Goal: Task Accomplishment & Management: Manage account settings

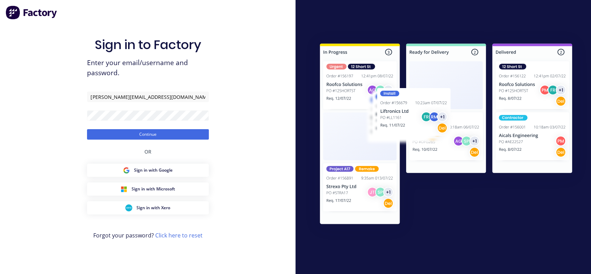
click at [140, 132] on button "Continue" at bounding box center [148, 134] width 122 height 10
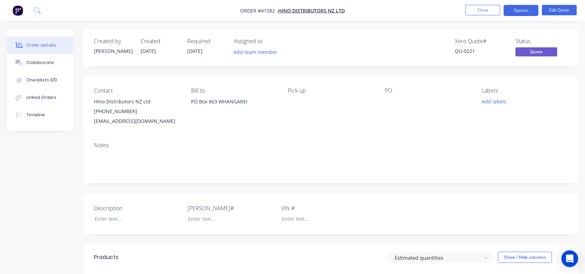
click at [485, 11] on button "Close" at bounding box center [482, 10] width 35 height 10
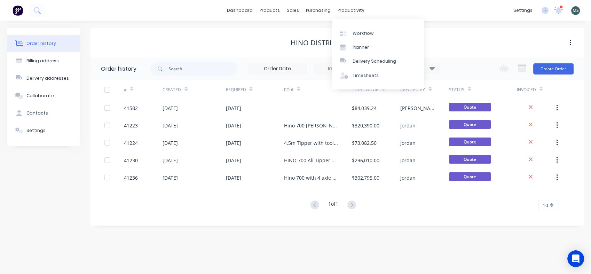
click at [356, 36] on link "Workflow" at bounding box center [378, 33] width 92 height 14
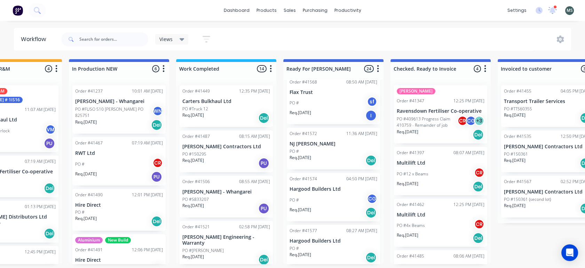
scroll to position [929, 0]
drag, startPoint x: 276, startPoint y: 129, endPoint x: 276, endPoint y: 147, distance: 18.1
click at [276, 147] on div "Order #41449 12:35 PM [DATE] Carters Bulkhaul Ltd PO #Truck 12 Req. [DATE] Del …" at bounding box center [226, 172] width 100 height 184
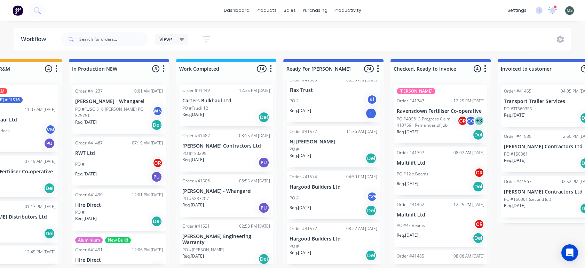
scroll to position [0, 0]
drag, startPoint x: 276, startPoint y: 102, endPoint x: 274, endPoint y: 116, distance: 14.3
click at [274, 116] on div "Order #41449 12:35 PM [DATE] Carters Bulkhaul Ltd PO #Truck 12 Req. [DATE] Del …" at bounding box center [226, 172] width 100 height 184
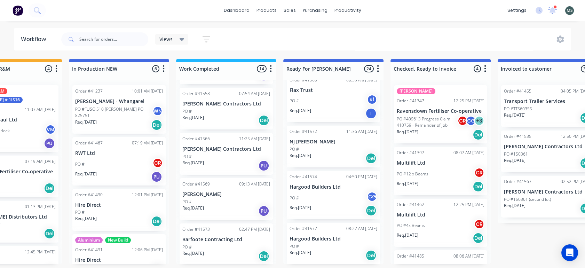
scroll to position [464, 0]
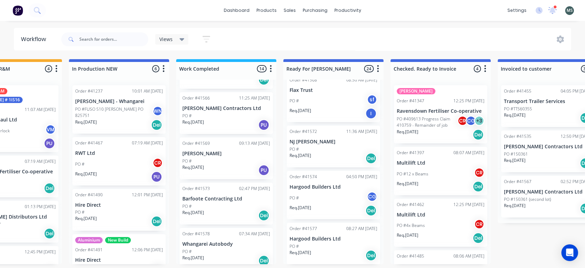
click at [206, 158] on div "PO #" at bounding box center [226, 161] width 88 height 6
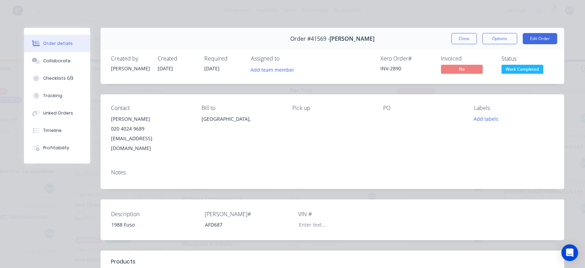
click at [538, 35] on button "Edit Order" at bounding box center [540, 38] width 34 height 11
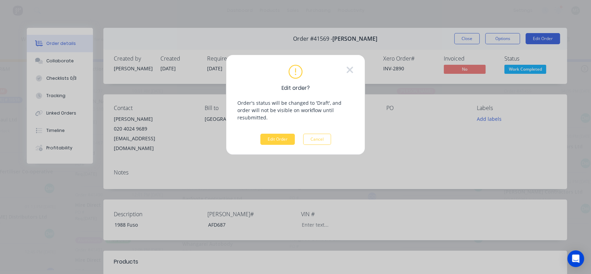
click at [269, 134] on button "Edit Order" at bounding box center [277, 139] width 34 height 11
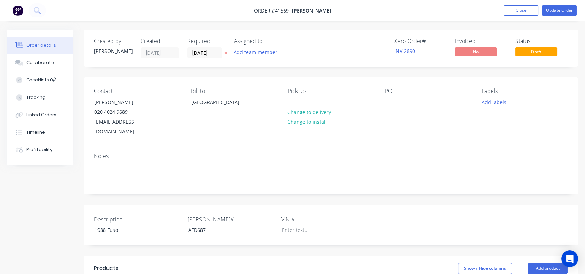
click at [35, 78] on div "Checklists 0/3" at bounding box center [41, 80] width 30 height 6
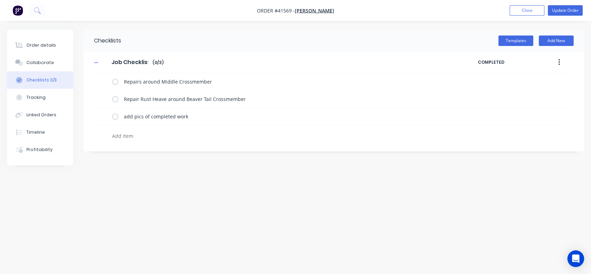
click at [26, 97] on div "Tracking" at bounding box center [35, 97] width 19 height 6
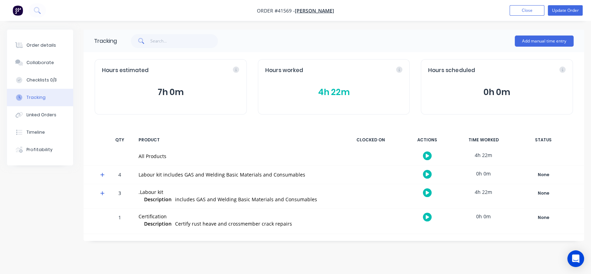
click at [325, 93] on button "4h 22m" at bounding box center [333, 92] width 137 height 13
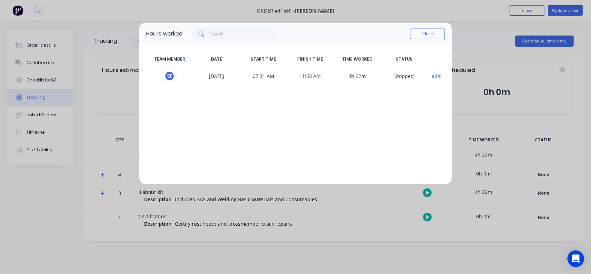
click at [421, 36] on button "Close" at bounding box center [427, 34] width 35 height 10
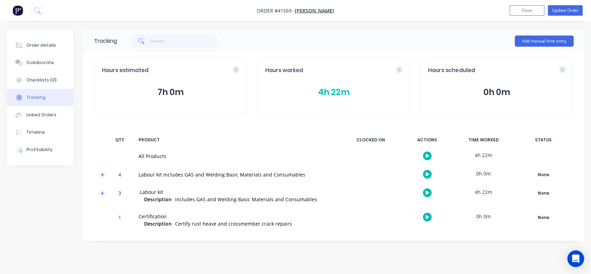
click at [37, 66] on button "Collaborate" at bounding box center [40, 62] width 66 height 17
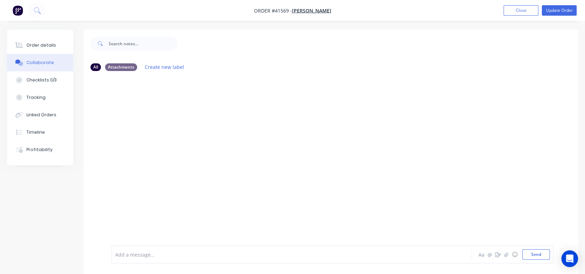
click at [41, 44] on div "Order details" at bounding box center [41, 45] width 30 height 6
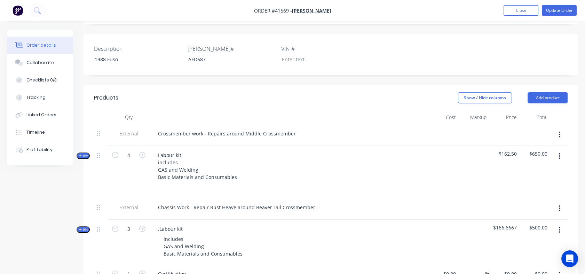
scroll to position [175, 0]
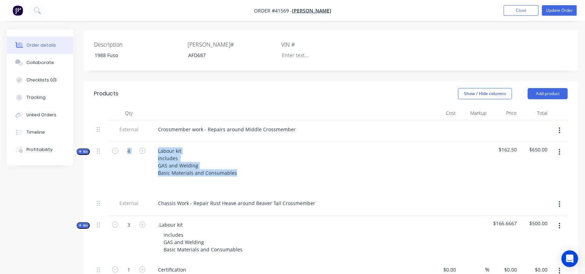
drag, startPoint x: 209, startPoint y: 168, endPoint x: 124, endPoint y: 167, distance: 84.9
click at [124, 167] on div "Kit 4 Labour kit includes GAS and Welding Basic Materials and Consumables $162.…" at bounding box center [331, 168] width 474 height 52
drag, startPoint x: 124, startPoint y: 167, endPoint x: 108, endPoint y: 186, distance: 24.7
click at [108, 194] on div "External Chassis Work - Repair Rust Heave around Beaver Tail Crossmember" at bounding box center [331, 205] width 474 height 22
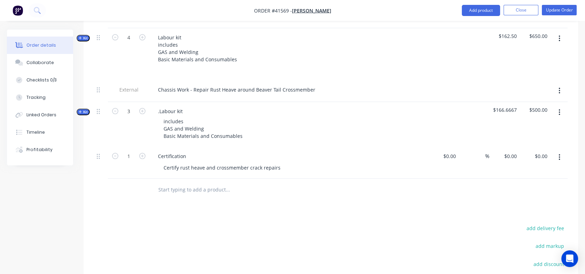
scroll to position [291, 0]
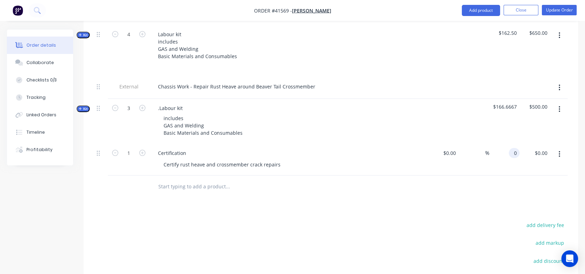
click at [509, 144] on div "0 0" at bounding box center [504, 160] width 31 height 32
type input "$650.00"
click at [486, 199] on div "Products Show / Hide columns Add product Qty Cost Markup Price Total External C…" at bounding box center [331, 164] width 495 height 401
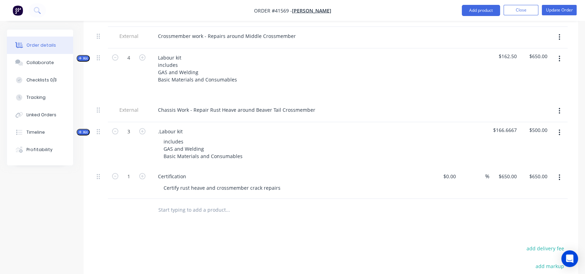
scroll to position [261, 0]
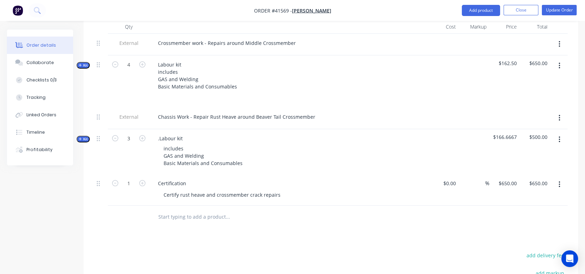
click at [84, 136] on span "Kit" at bounding box center [83, 138] width 9 height 5
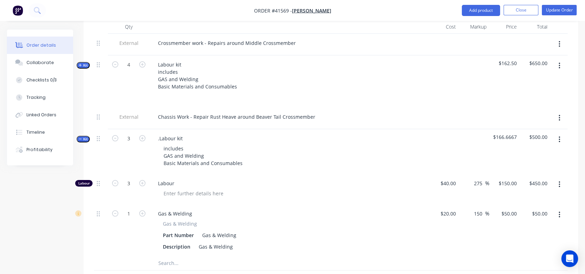
click at [84, 136] on span "Kit" at bounding box center [83, 138] width 9 height 5
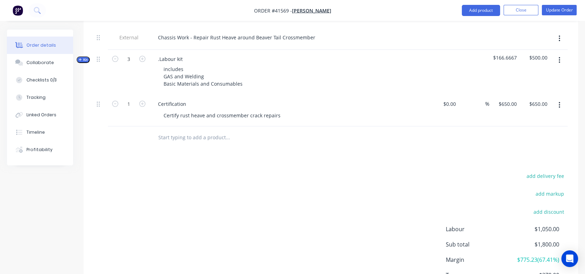
scroll to position [345, 0]
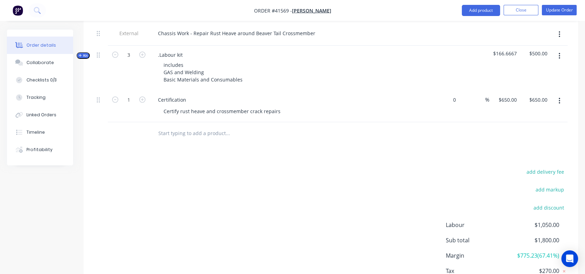
click at [448, 91] on div "0 $0.00" at bounding box center [443, 107] width 31 height 32
type input "$650.00"
click at [472, 97] on div "%" at bounding box center [474, 107] width 31 height 32
click at [506, 95] on div "650 $650.00" at bounding box center [507, 100] width 24 height 10
type input "950"
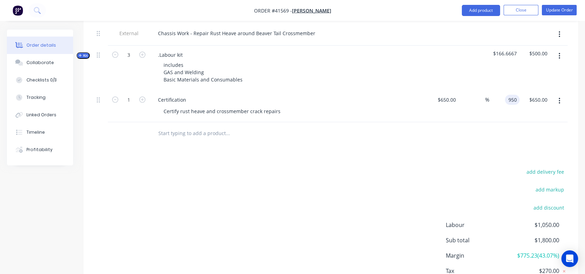
type input "46.15"
type input "$950.00"
click at [492, 148] on div "Products Show / Hide columns Add product Qty Cost Markup Price Total External C…" at bounding box center [331, 111] width 495 height 401
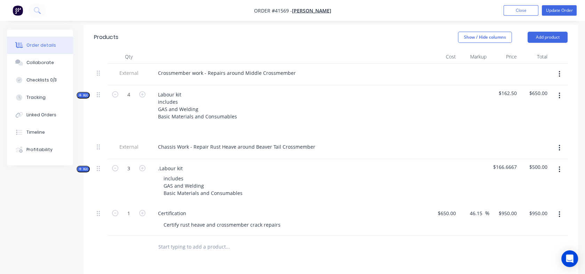
scroll to position [230, 0]
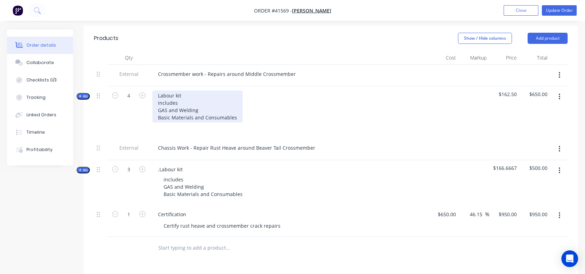
click at [184, 91] on div "Labour kit includes GAS and Welding Basic Materials and Consumables" at bounding box center [197, 107] width 90 height 32
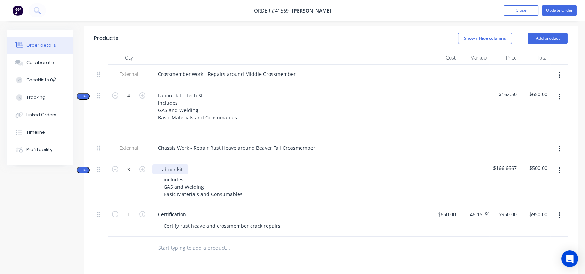
click at [188, 164] on div ".Labour kit" at bounding box center [170, 169] width 36 height 10
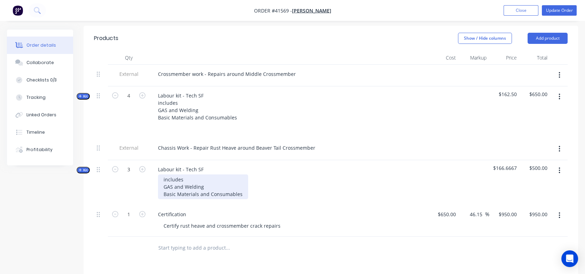
click at [210, 174] on div "includes GAS and Welding Basic Materials and Consumables" at bounding box center [203, 186] width 90 height 25
click at [165, 174] on div "includes GAS and Welding Basic Materials and Consumables" at bounding box center [203, 186] width 90 height 25
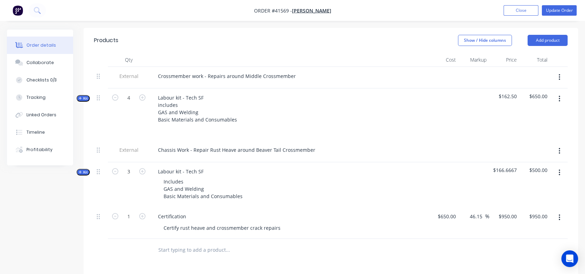
click at [533, 93] on span "$650.00" at bounding box center [534, 96] width 25 height 7
click at [84, 96] on span "Kit" at bounding box center [83, 98] width 9 height 5
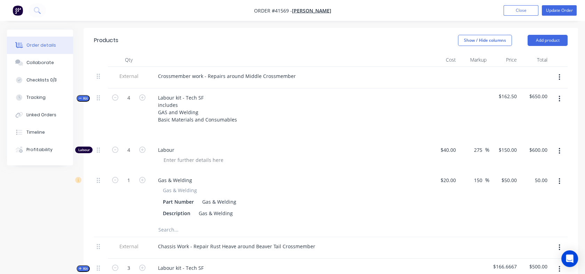
click at [534, 175] on div "50.00 $50.00" at bounding box center [540, 180] width 22 height 10
type input "100"
type input "400"
type input "$100.00"
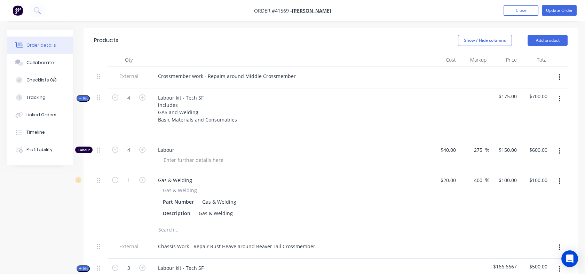
click at [533, 181] on div "$100.00 $100.00" at bounding box center [535, 197] width 31 height 52
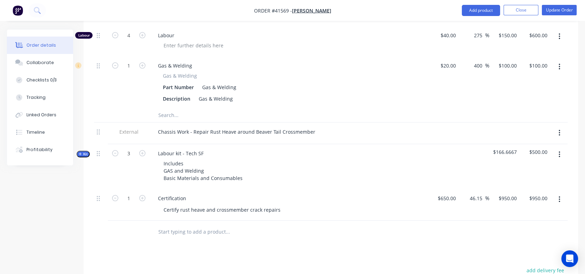
scroll to position [348, 0]
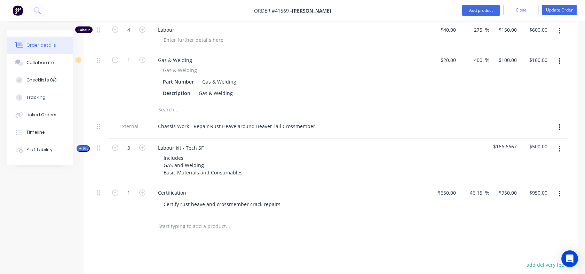
click at [85, 146] on span "Kit" at bounding box center [83, 148] width 9 height 5
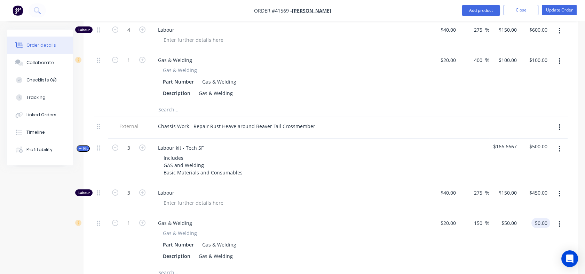
click at [535, 218] on input "50.00" at bounding box center [542, 223] width 16 height 10
type input "100"
type input "400"
type input "$100.00"
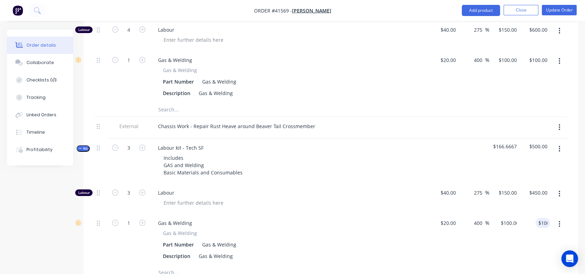
click at [528, 240] on div "$100.00 100" at bounding box center [535, 240] width 31 height 52
click at [143, 188] on button "button" at bounding box center [142, 191] width 9 height 7
type input "4"
type input "$600.00"
click at [143, 188] on button "button" at bounding box center [142, 191] width 9 height 7
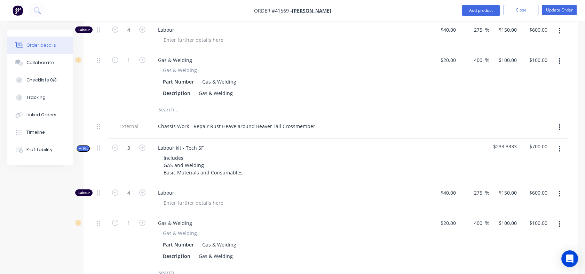
type input "5"
type input "$750.00"
click at [115, 189] on icon "button" at bounding box center [115, 192] width 6 height 6
type input "4"
type input "$600.00"
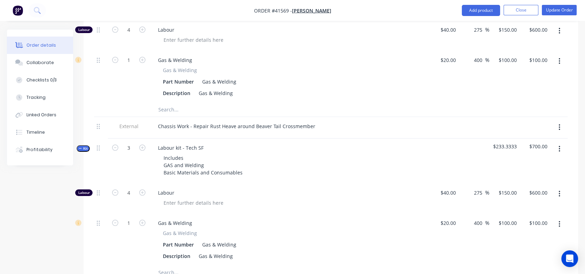
click at [115, 189] on icon "button" at bounding box center [115, 192] width 6 height 6
type input "3"
type input "$450.00"
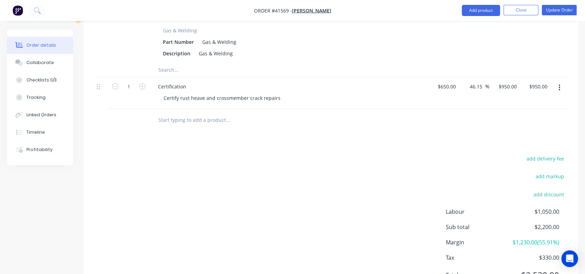
scroll to position [575, 0]
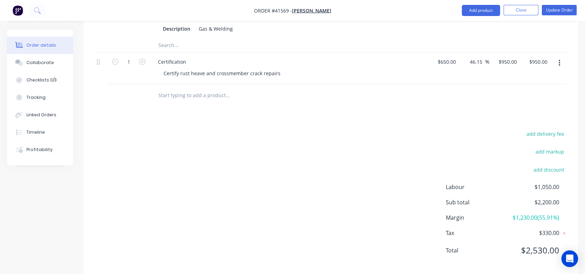
click at [341, 212] on div "add delivery fee add markup add discount Labour $1,050.00 Sub total $2,200.00 M…" at bounding box center [331, 196] width 474 height 134
click at [34, 149] on div "Profitability" at bounding box center [39, 150] width 26 height 6
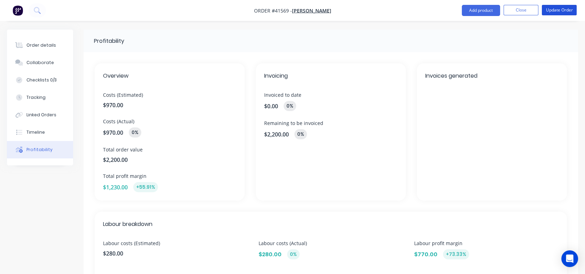
click at [557, 13] on button "Update Order" at bounding box center [559, 10] width 35 height 10
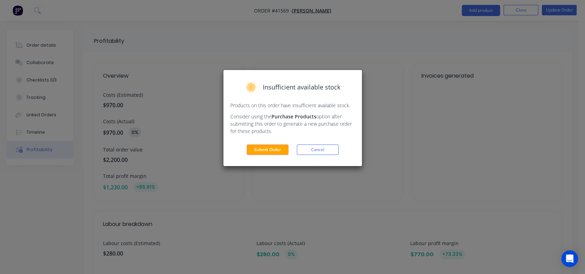
click at [284, 146] on button "Submit Order" at bounding box center [268, 149] width 42 height 10
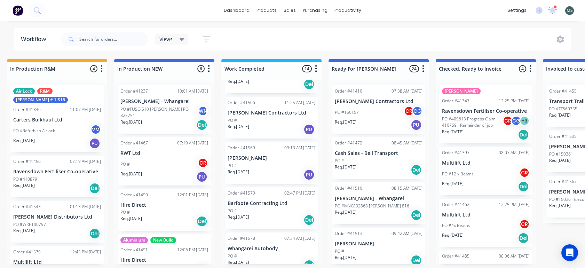
scroll to position [464, 0]
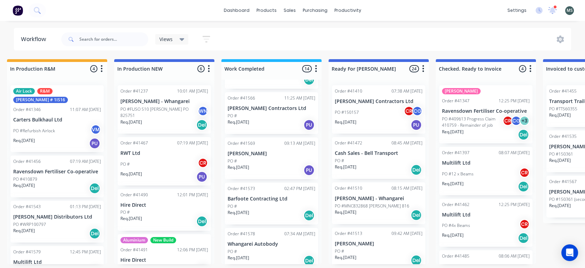
click at [261, 164] on div "Req. [DATE] PU" at bounding box center [272, 170] width 88 height 12
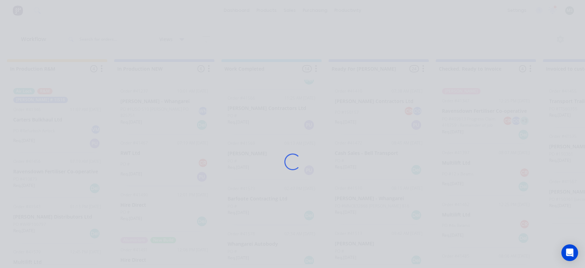
click at [261, 159] on div "Loading..." at bounding box center [292, 162] width 557 height 268
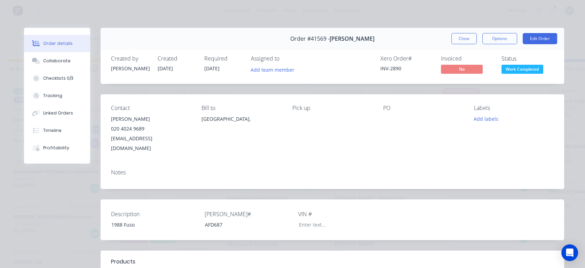
click at [501, 37] on button "Options" at bounding box center [499, 38] width 35 height 11
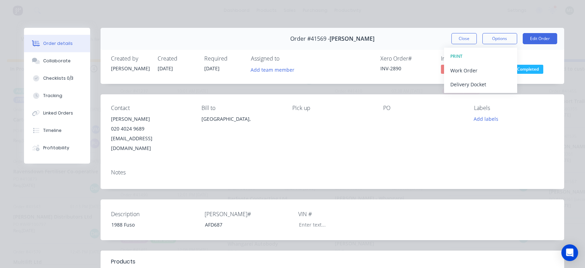
click at [466, 69] on div "Work Order" at bounding box center [480, 70] width 61 height 10
click at [532, 40] on button "Edit Order" at bounding box center [540, 38] width 34 height 11
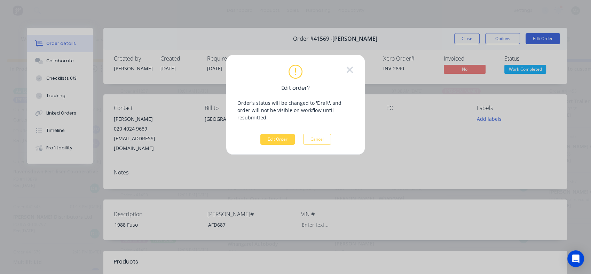
click at [263, 134] on button "Edit Order" at bounding box center [277, 139] width 34 height 11
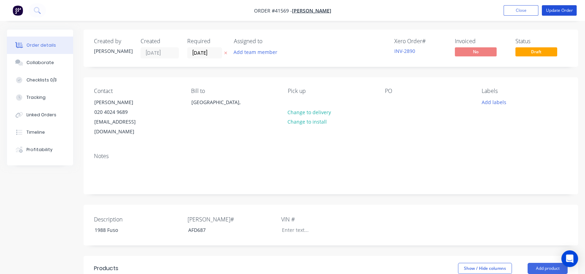
click at [561, 7] on button "Update Order" at bounding box center [559, 10] width 35 height 10
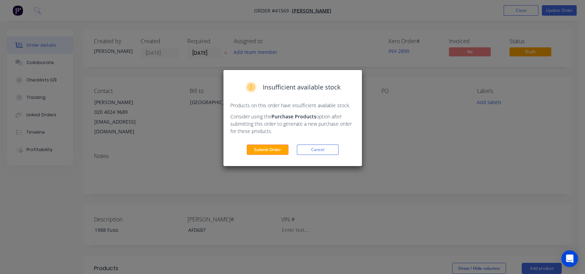
click at [268, 148] on button "Submit Order" at bounding box center [268, 149] width 42 height 10
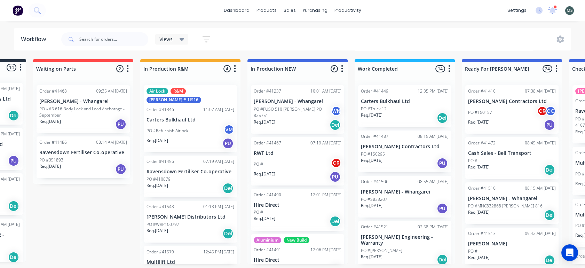
scroll to position [0, 95]
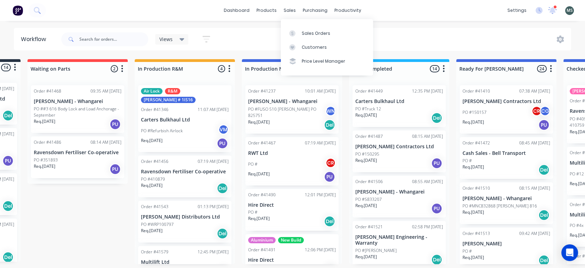
click at [287, 9] on div "sales" at bounding box center [289, 10] width 19 height 10
click at [309, 33] on div "Sales Orders" at bounding box center [316, 33] width 29 height 6
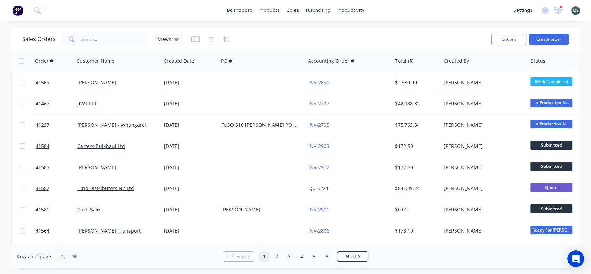
click at [548, 82] on span "Work Completed" at bounding box center [551, 81] width 42 height 9
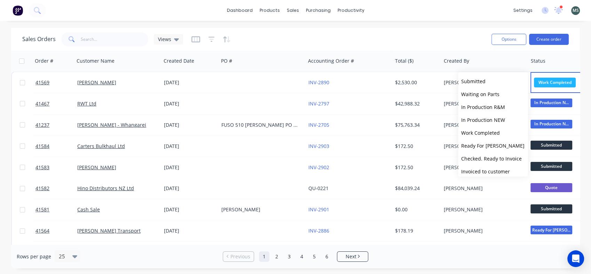
click at [487, 157] on span "Checked. Ready to Invoice" at bounding box center [491, 158] width 61 height 7
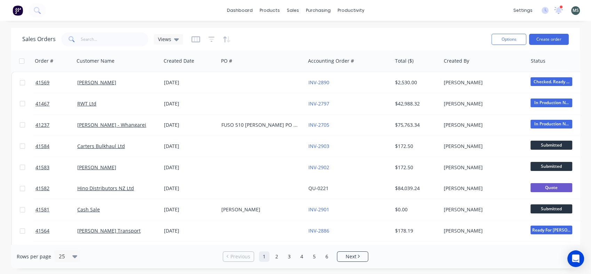
click at [91, 85] on link "[PERSON_NAME]" at bounding box center [96, 82] width 39 height 7
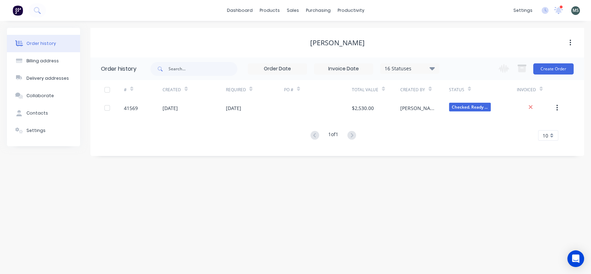
click at [178, 110] on div "[DATE]" at bounding box center [170, 107] width 15 height 7
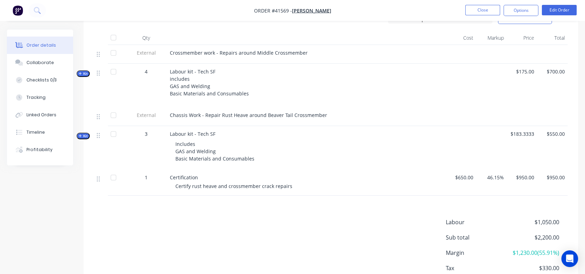
scroll to position [240, 0]
click at [521, 14] on button "Options" at bounding box center [521, 10] width 35 height 11
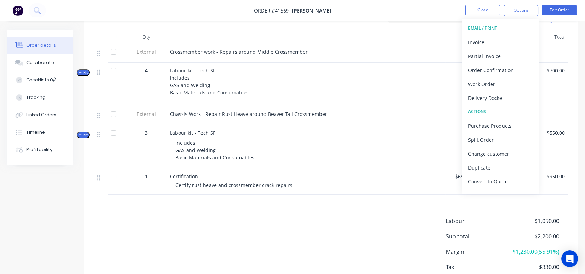
click at [482, 40] on div "Invoice" at bounding box center [500, 42] width 64 height 10
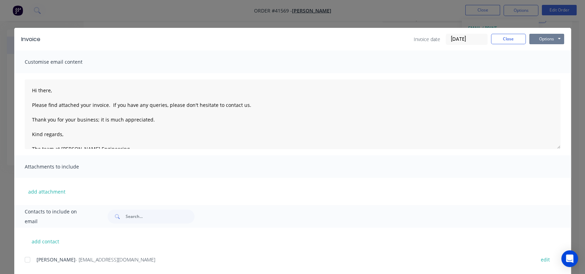
click at [546, 37] on button "Options" at bounding box center [546, 39] width 35 height 10
click at [546, 61] on button "Print" at bounding box center [551, 62] width 45 height 11
click at [504, 41] on button "Close" at bounding box center [508, 39] width 35 height 10
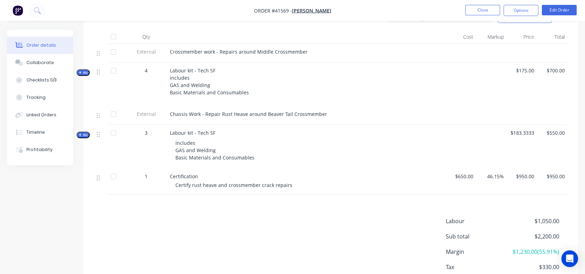
click at [334, 95] on div "Labour kit - Tech SF includes GAS and Welding Basic Materials and Consumables" at bounding box center [306, 85] width 278 height 44
click at [484, 11] on button "Close" at bounding box center [482, 10] width 35 height 10
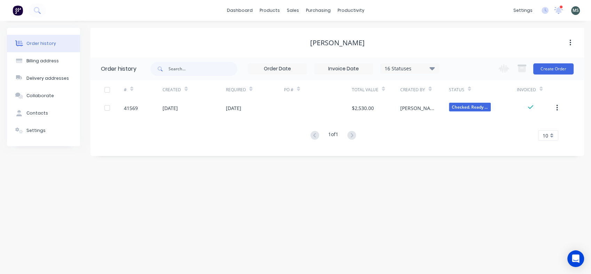
click at [545, 9] on icon at bounding box center [546, 9] width 2 height 3
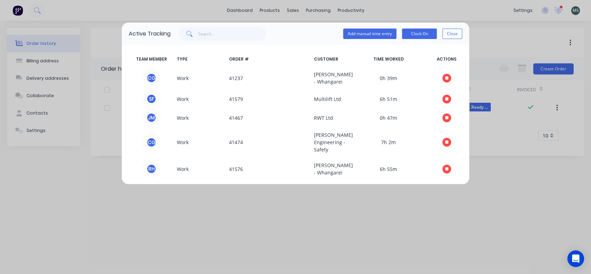
scroll to position [17, 0]
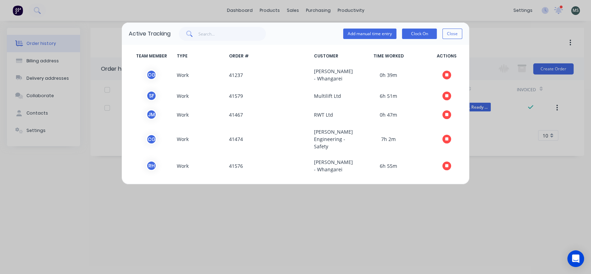
click at [445, 94] on icon "button" at bounding box center [446, 95] width 3 height 3
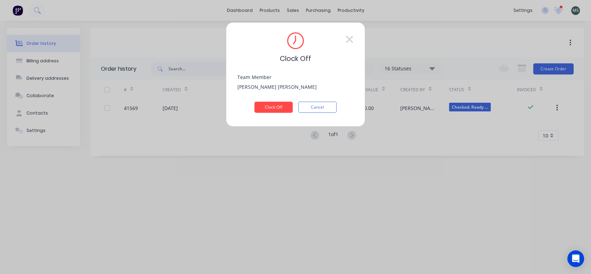
click at [278, 105] on button "Clock Off" at bounding box center [273, 107] width 38 height 11
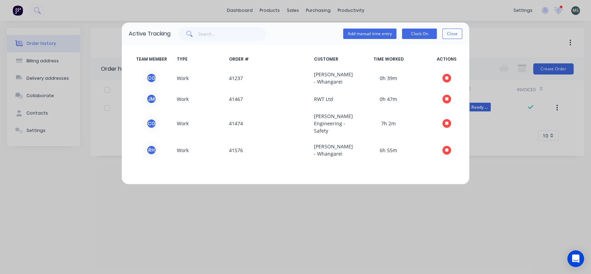
click at [447, 30] on button "Close" at bounding box center [452, 34] width 20 height 10
